Goal: Task Accomplishment & Management: Manage account settings

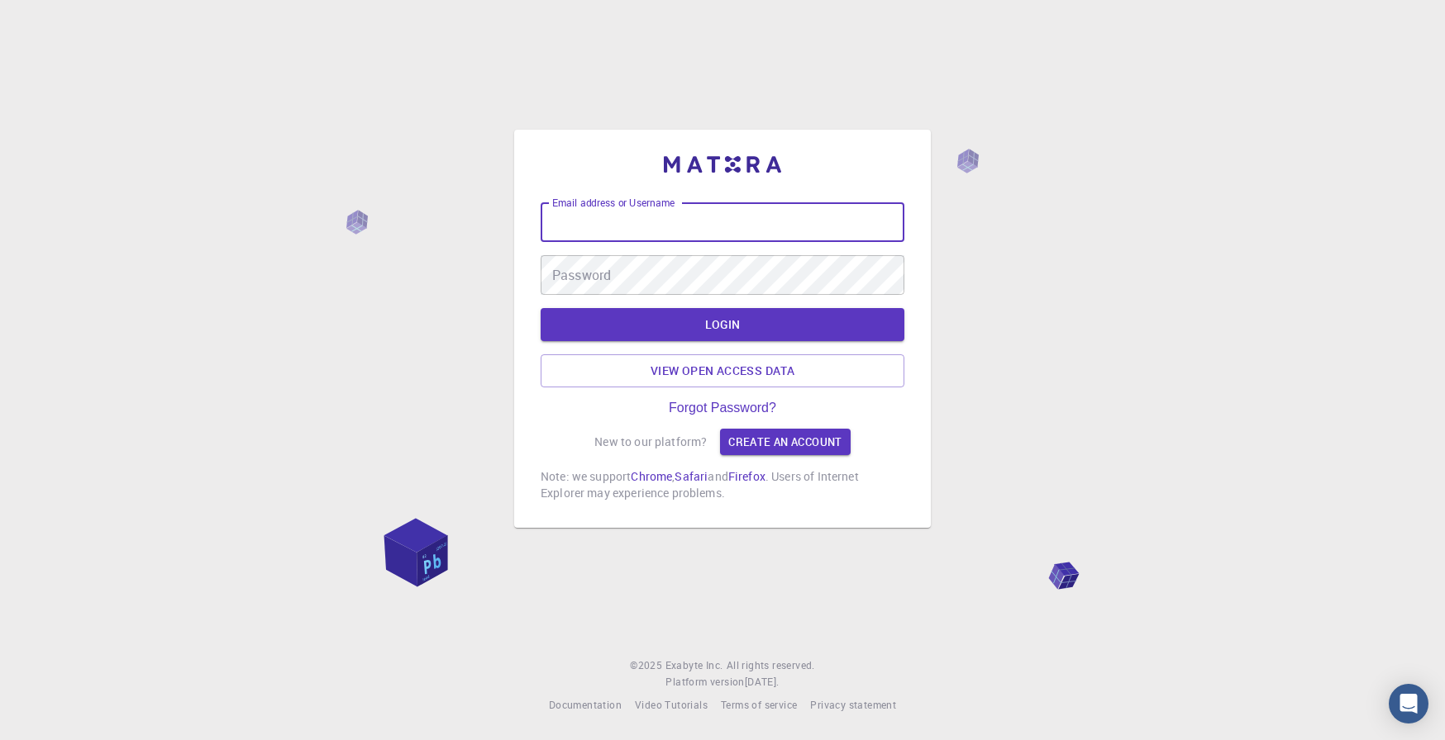
click at [664, 226] on input "Email address or Username" at bounding box center [722, 222] width 364 height 40
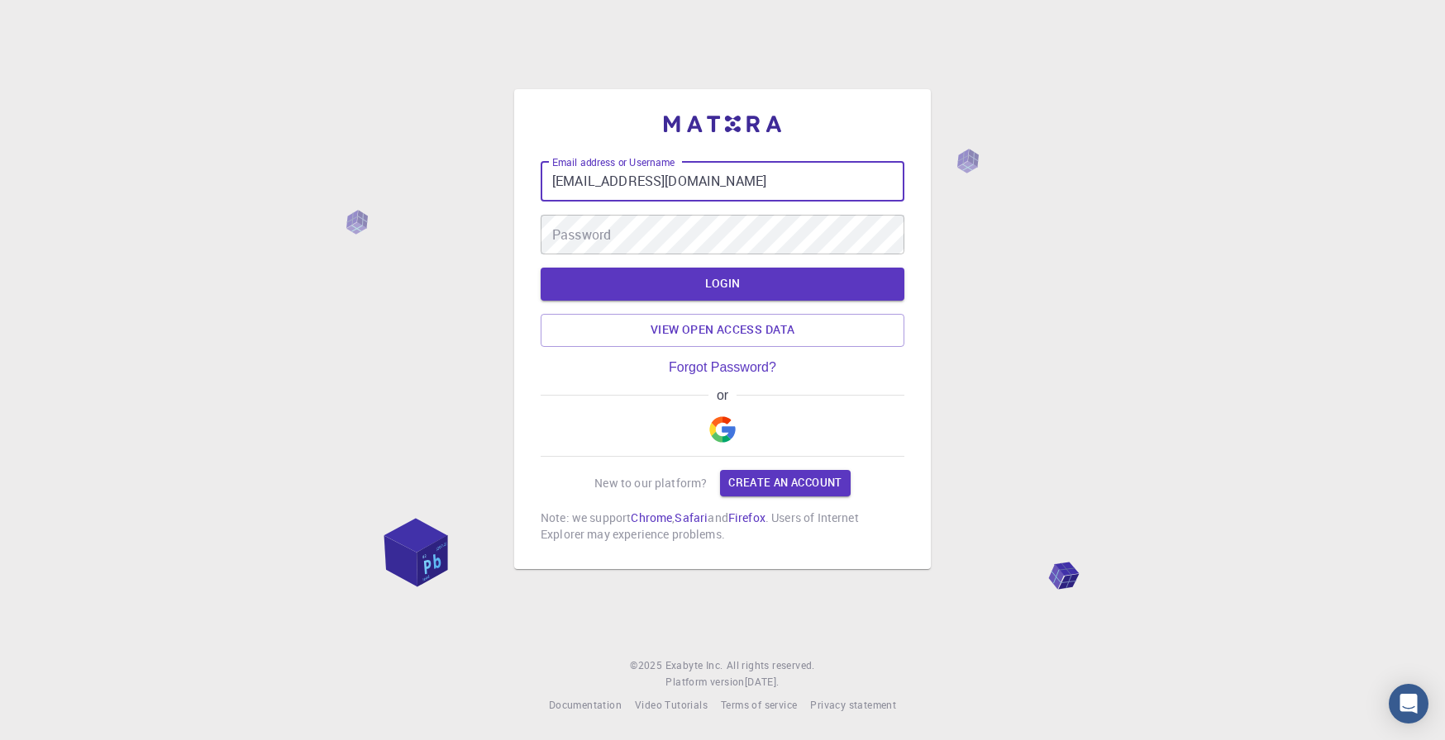
type input "[EMAIL_ADDRESS][DOMAIN_NAME]"
click at [664, 417] on div "or" at bounding box center [722, 422] width 364 height 69
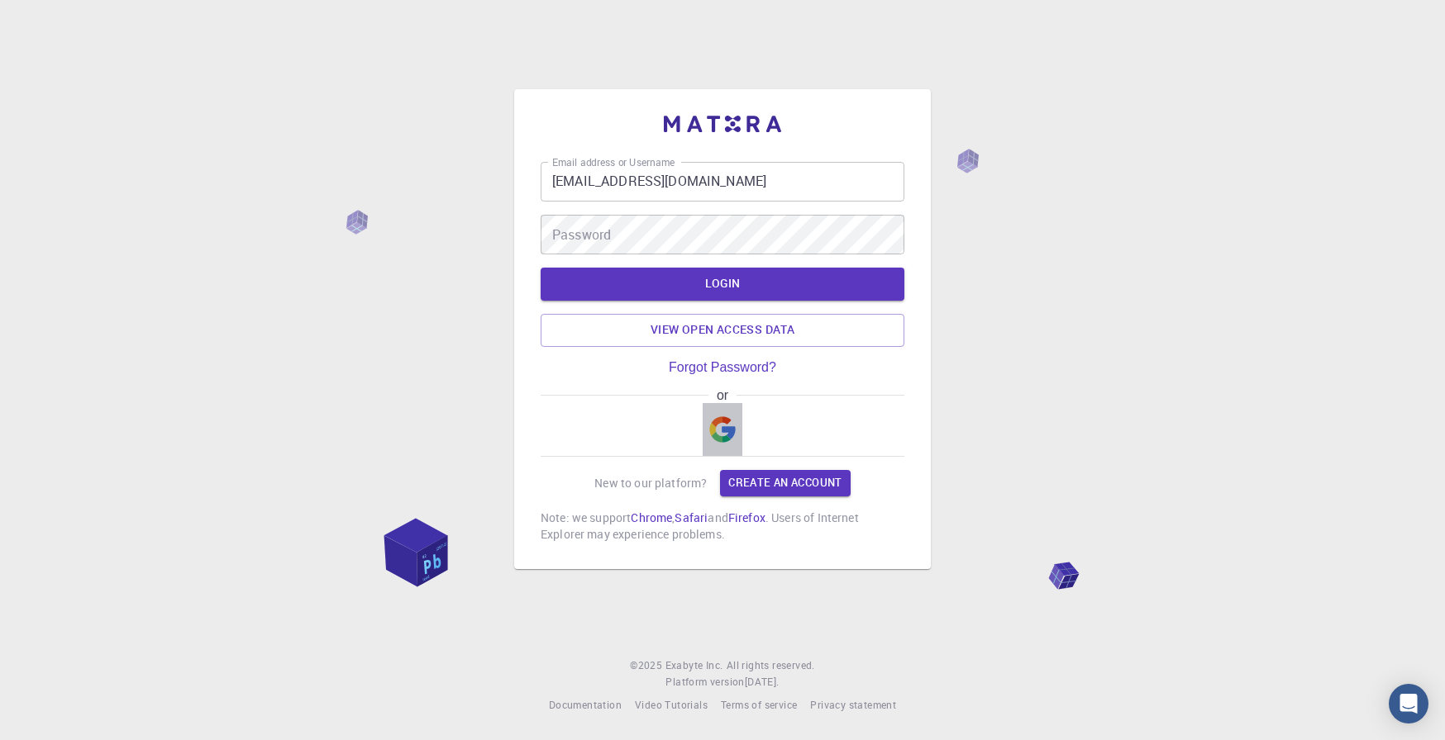
click at [717, 422] on img "button" at bounding box center [722, 430] width 26 height 26
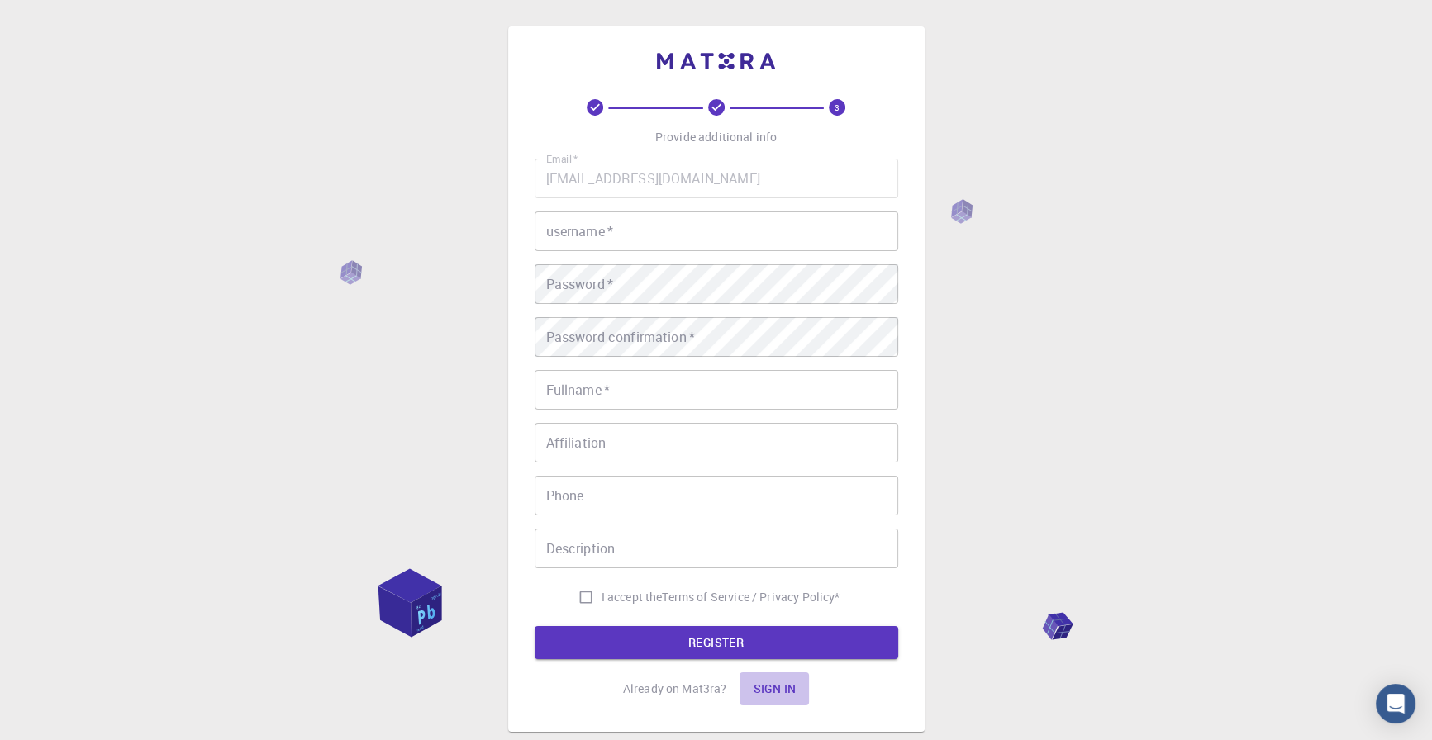
click at [763, 683] on button "Sign in" at bounding box center [774, 689] width 69 height 33
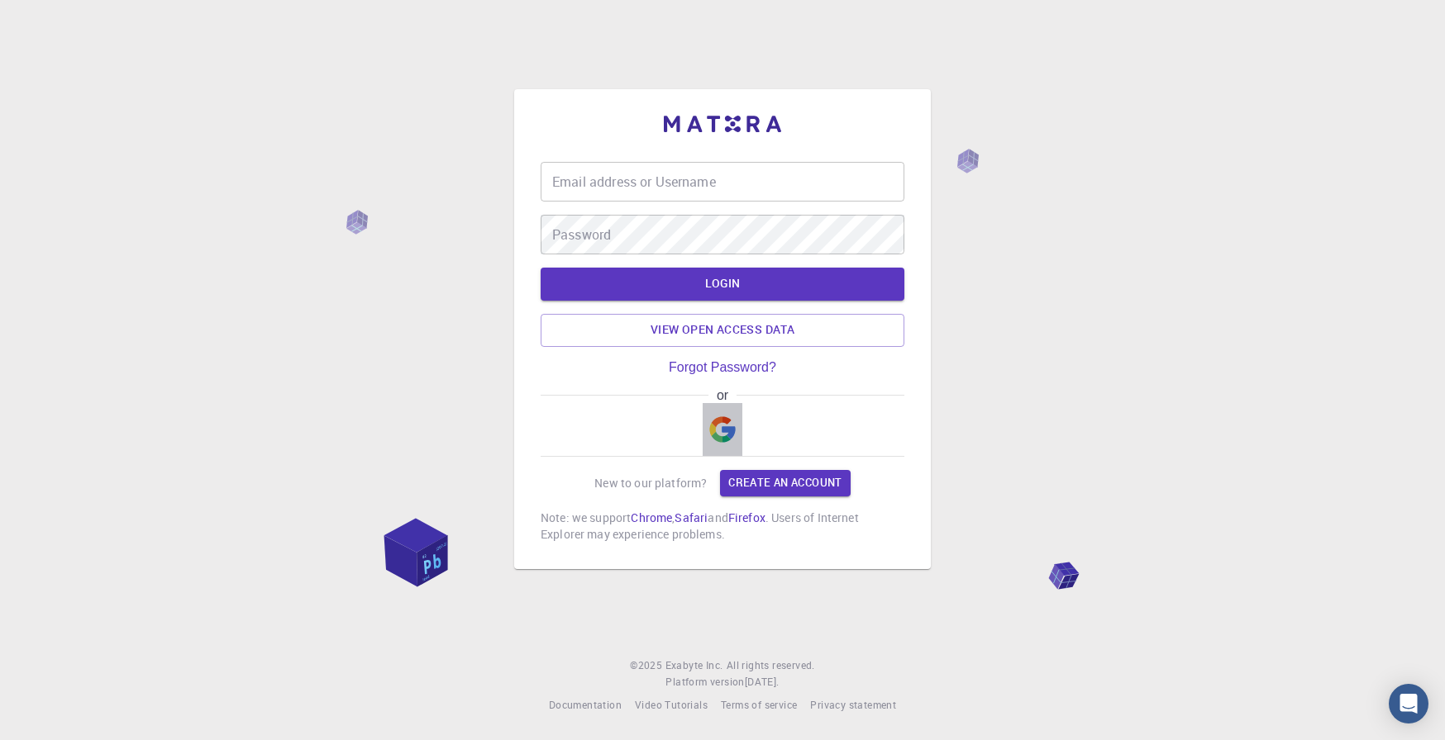
click at [717, 422] on img "button" at bounding box center [722, 430] width 26 height 26
